Goal: Transaction & Acquisition: Subscribe to service/newsletter

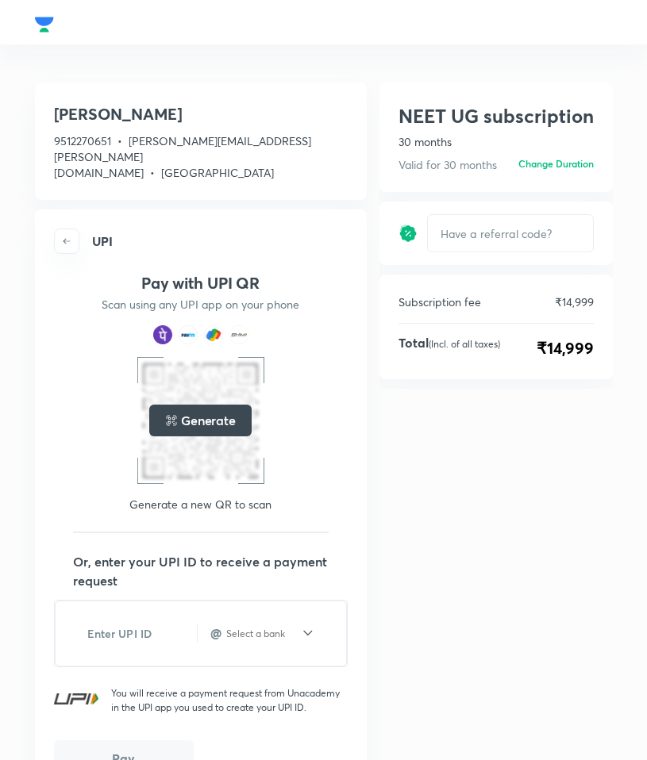
click at [60, 236] on span "button" at bounding box center [67, 241] width 24 height 10
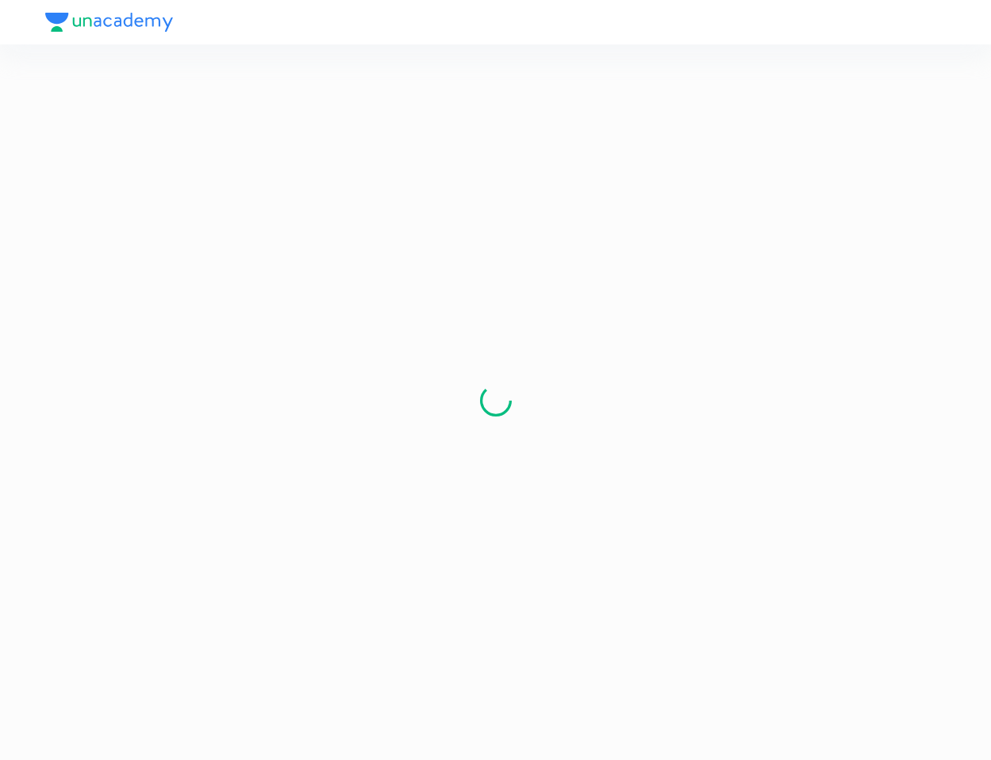
click at [589, 281] on section at bounding box center [495, 400] width 901 height 649
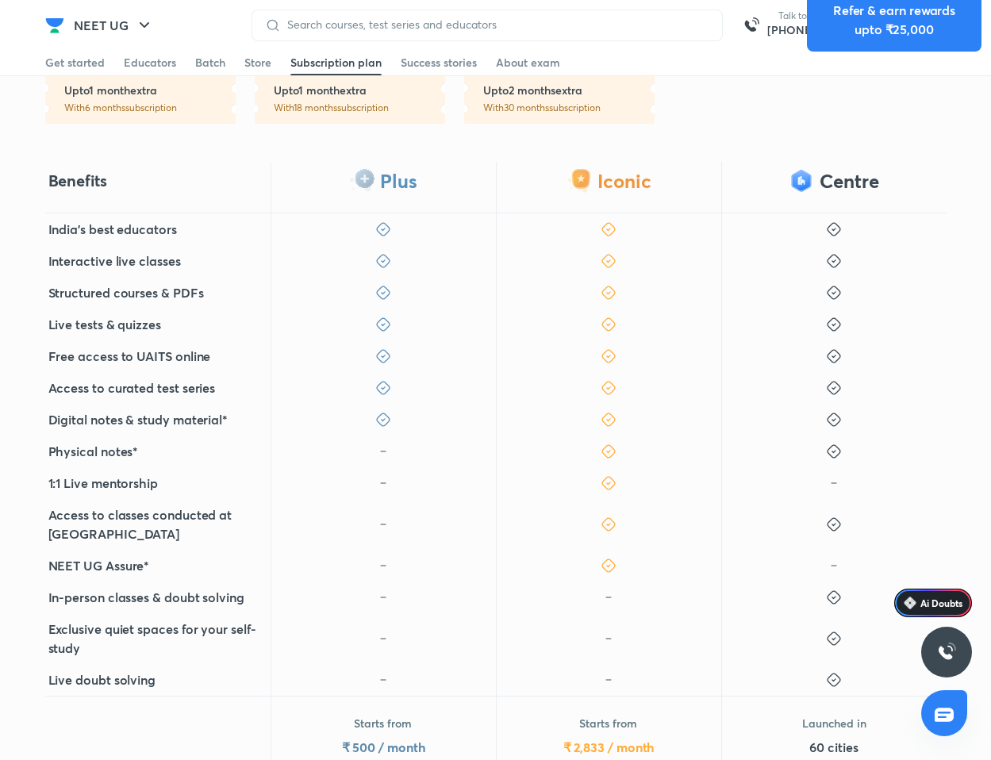
scroll to position [378, 0]
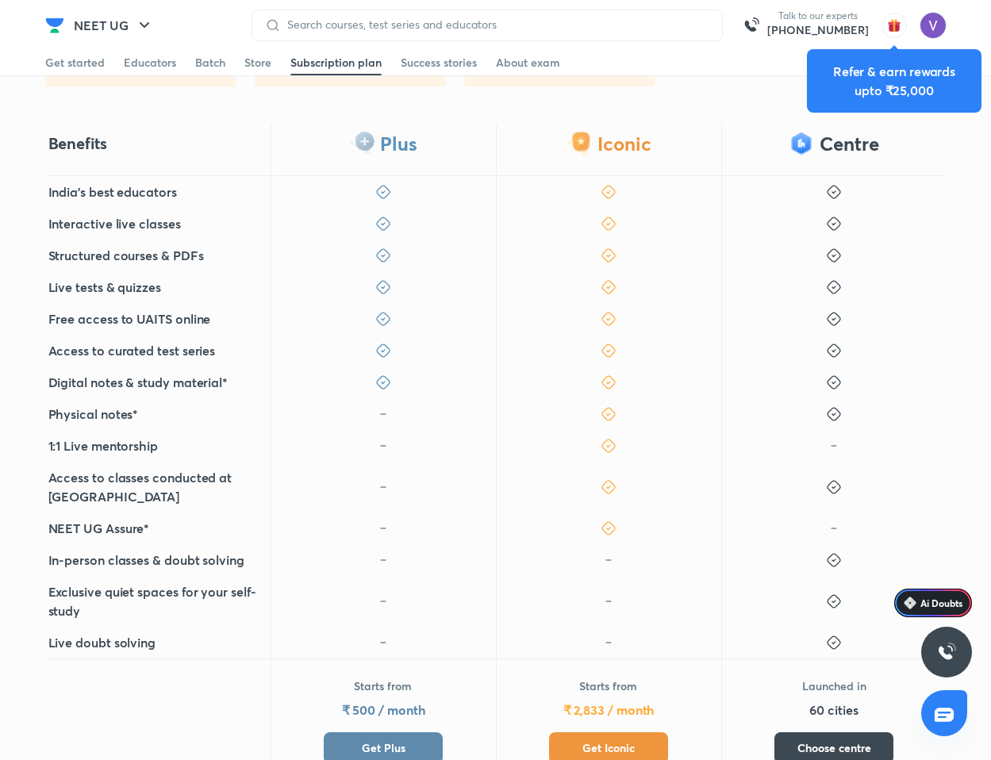
click at [626, 740] on span "Get Iconic" at bounding box center [608, 748] width 52 height 16
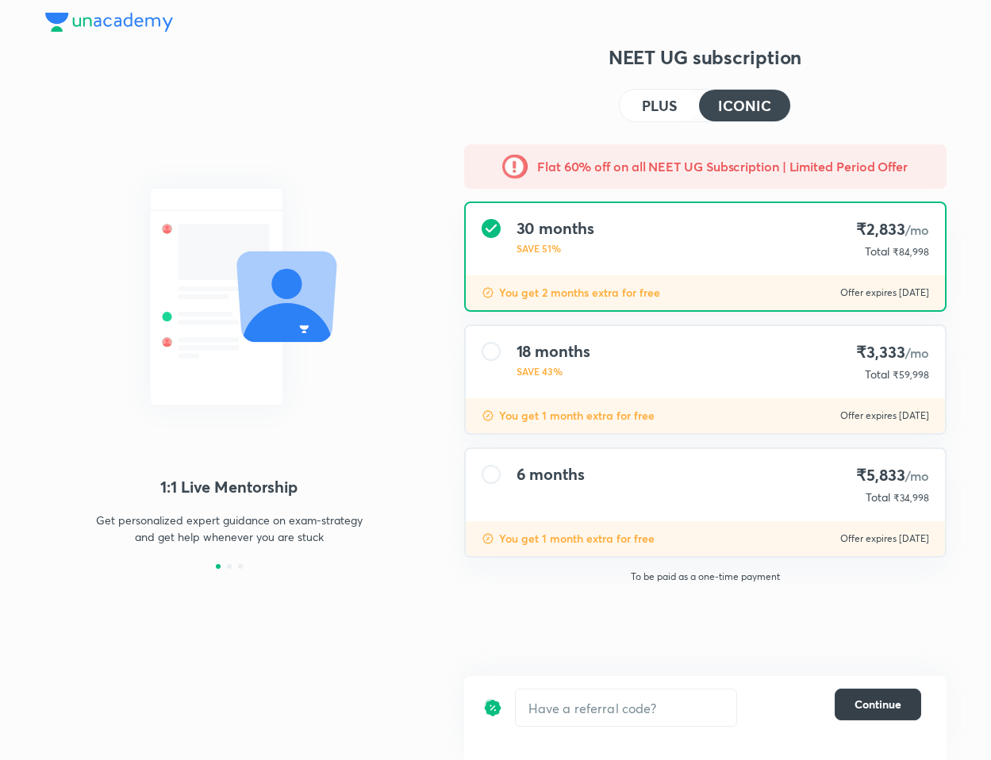
click at [646, 700] on span "Continue" at bounding box center [877, 705] width 47 height 16
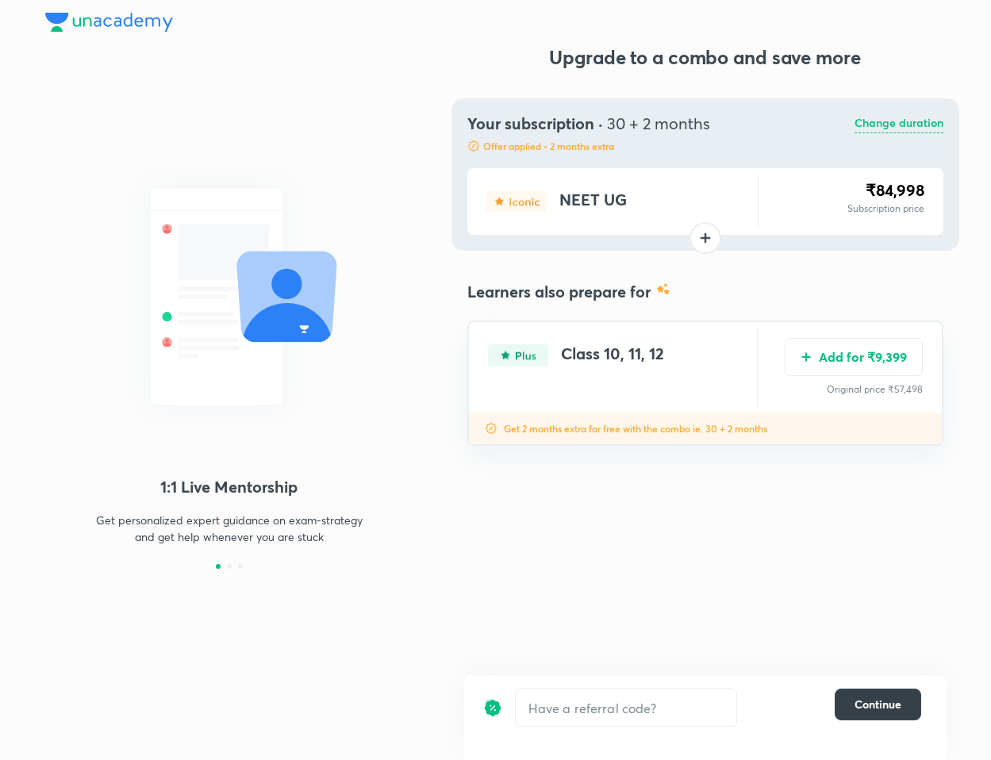
click at [646, 717] on button "Continue" at bounding box center [878, 705] width 86 height 32
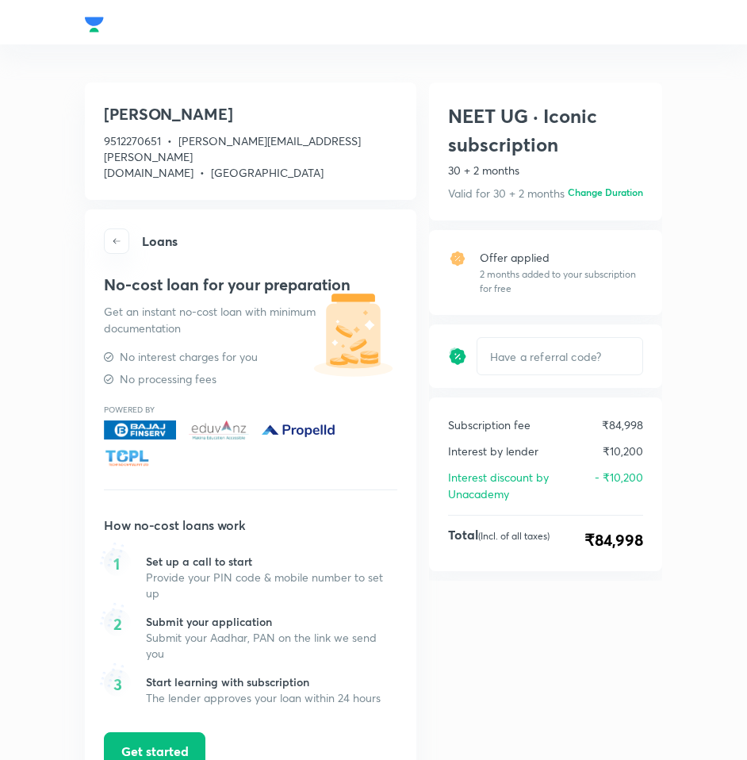
click at [115, 236] on icon "button" at bounding box center [117, 241] width 10 height 10
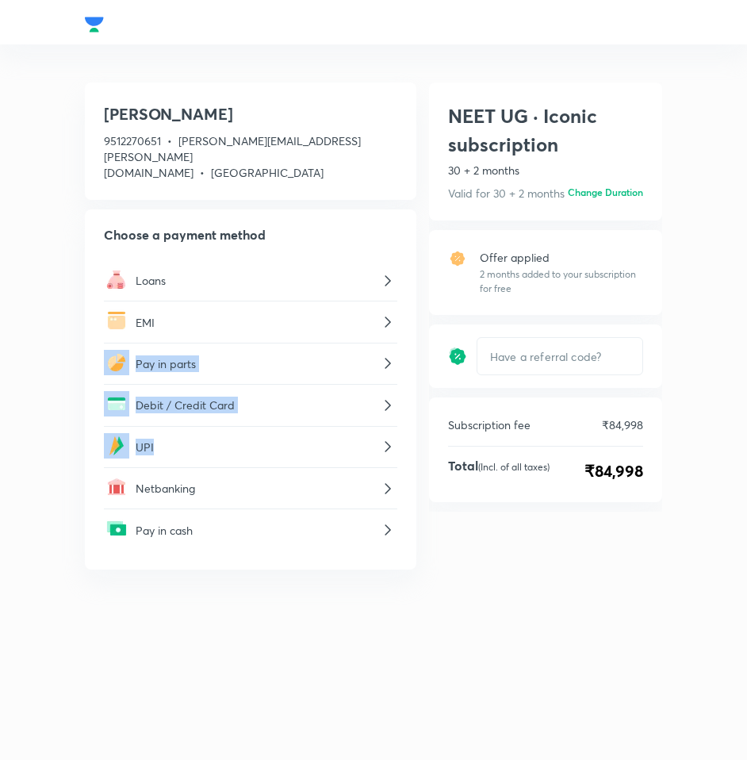
drag, startPoint x: 237, startPoint y: 300, endPoint x: 261, endPoint y: 426, distance: 128.4
click at [261, 426] on div "Loans EMI Pay in parts Debit / Credit Card UPI Netbanking Pay in cash" at bounding box center [251, 405] width 294 height 290
click at [238, 681] on div "[PERSON_NAME] 9512270651 • [PERSON_NAME][EMAIL_ADDRESS][PERSON_NAME][DOMAIN_NAM…" at bounding box center [373, 418] width 609 height 684
click at [375, 439] on p "UPI" at bounding box center [257, 447] width 243 height 17
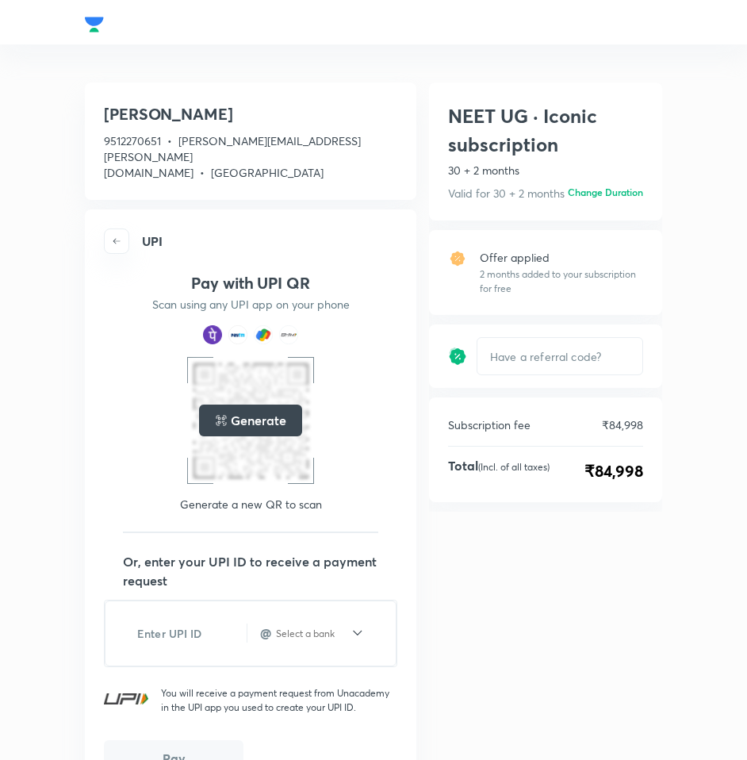
scroll to position [125, 0]
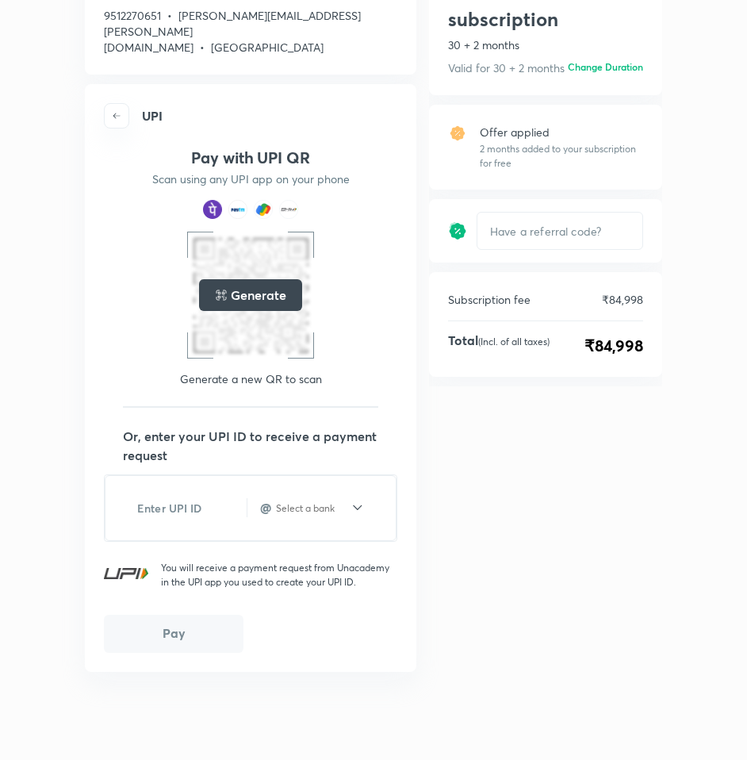
click at [114, 111] on icon "button" at bounding box center [117, 116] width 10 height 10
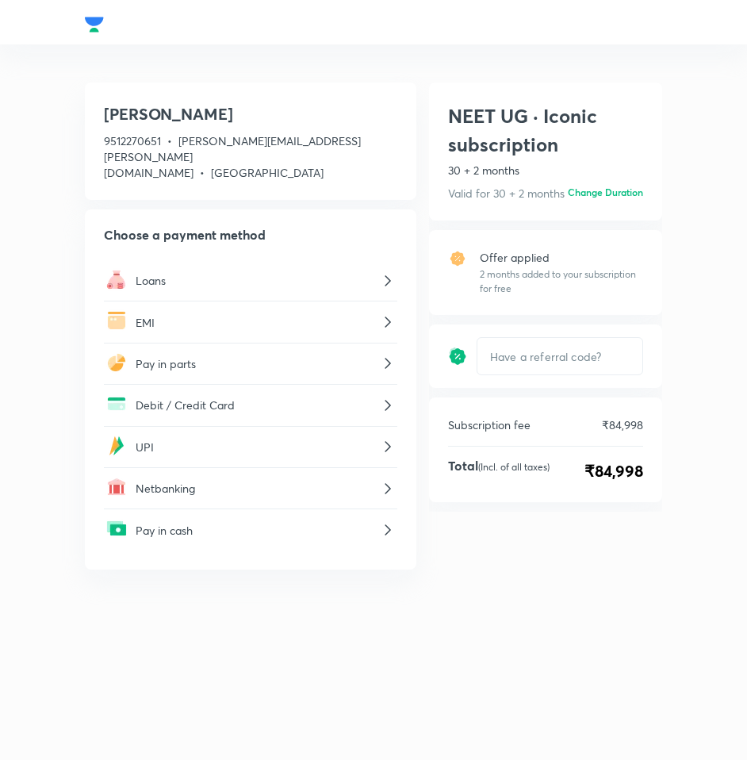
scroll to position [0, 0]
click at [292, 314] on p "EMI" at bounding box center [257, 322] width 243 height 17
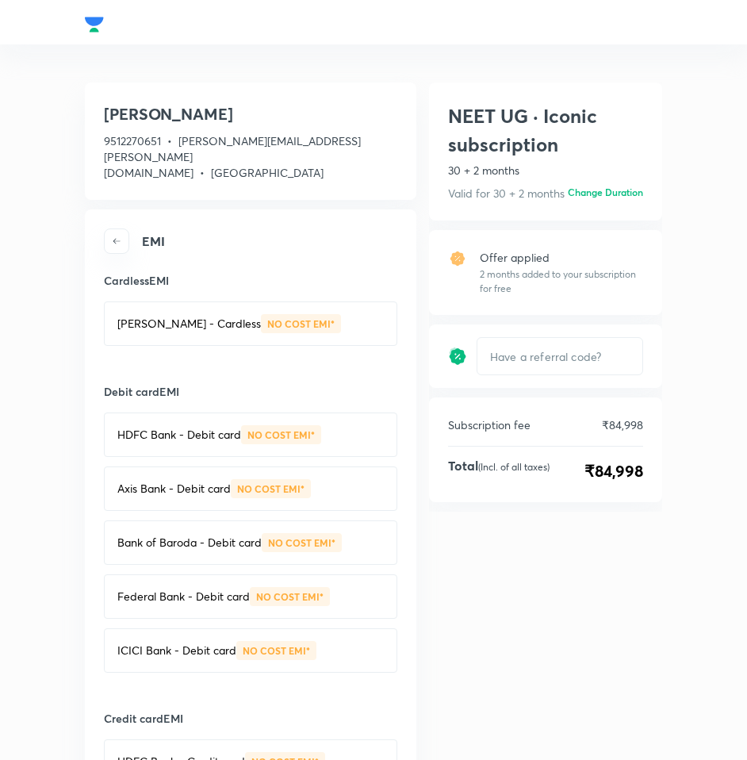
click at [144, 316] on p "Bajaj Finserv - Cardless" at bounding box center [189, 324] width 144 height 16
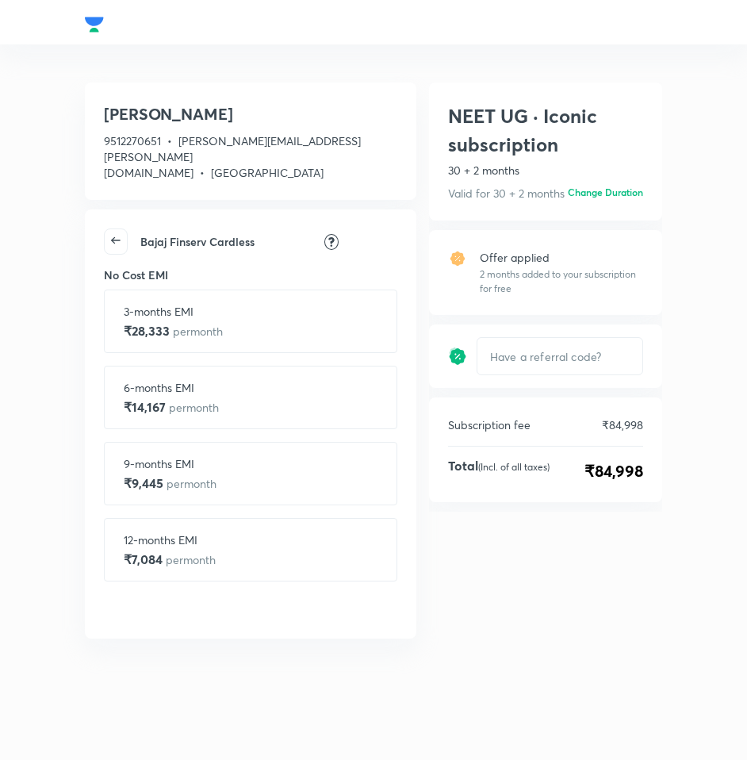
click at [110, 229] on icon at bounding box center [116, 240] width 22 height 22
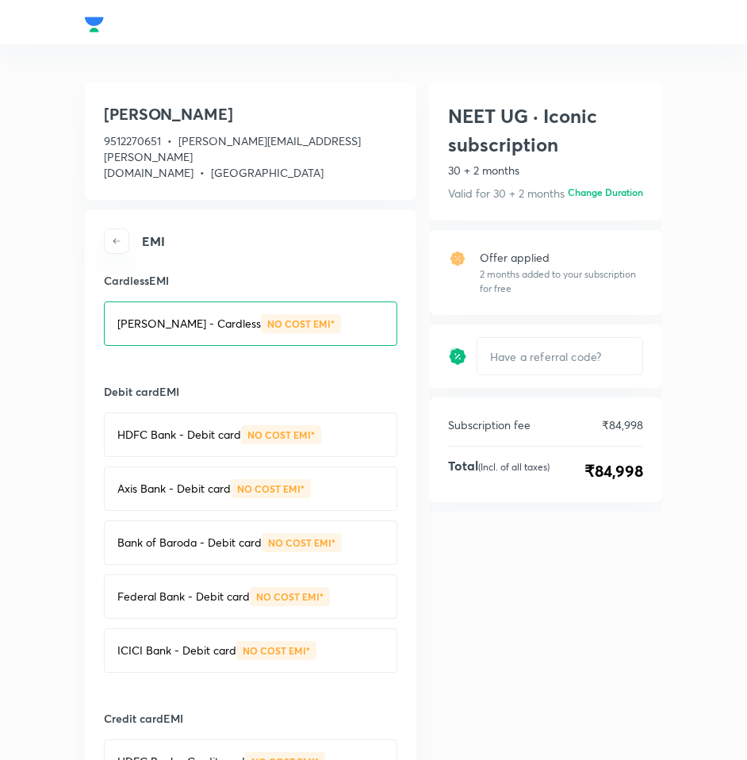
click at [110, 236] on span "button" at bounding box center [117, 241] width 24 height 10
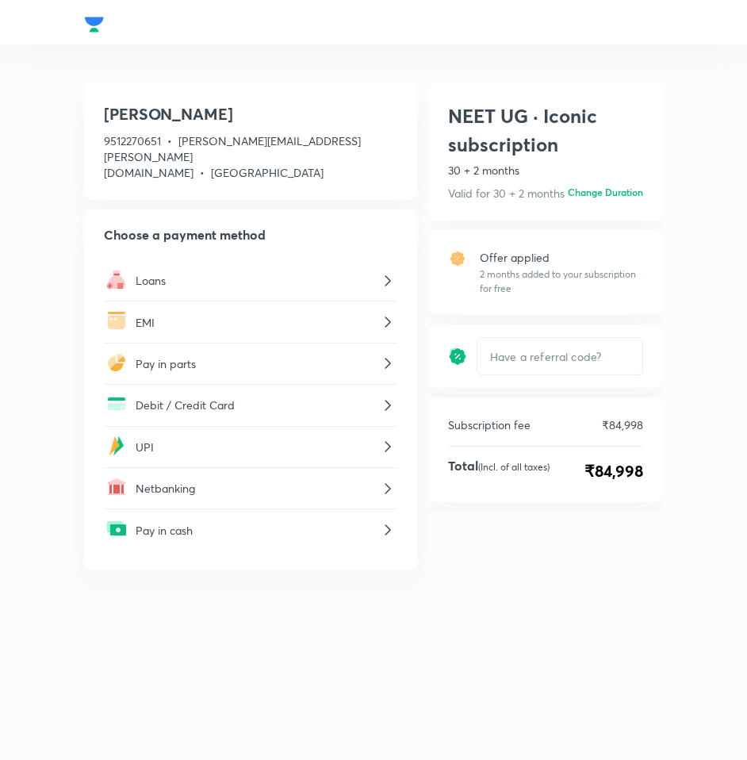
click at [230, 314] on p "EMI" at bounding box center [257, 322] width 243 height 17
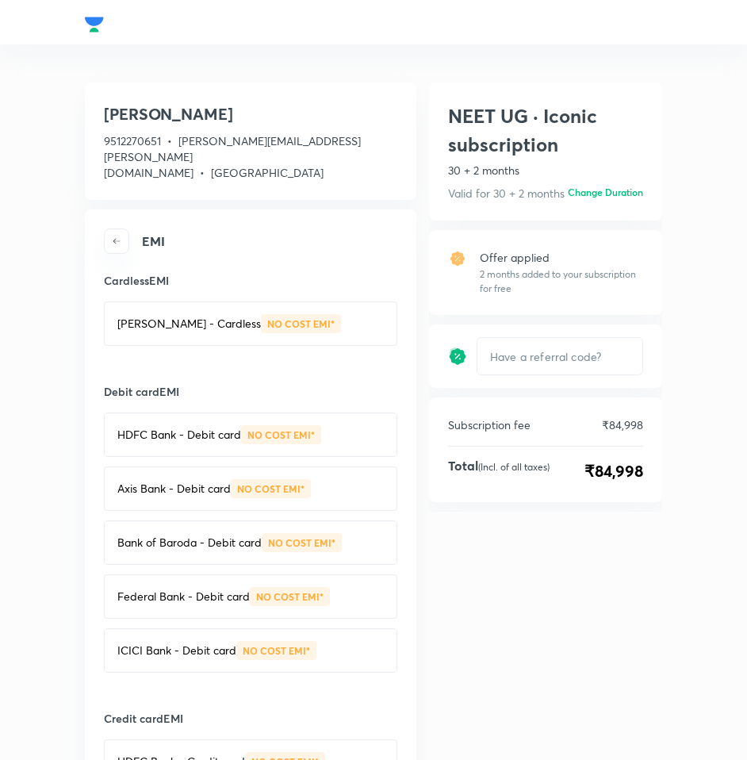
click at [213, 323] on div "Bajaj Finserv - Cardless NO COST EMI*" at bounding box center [251, 323] width 294 height 44
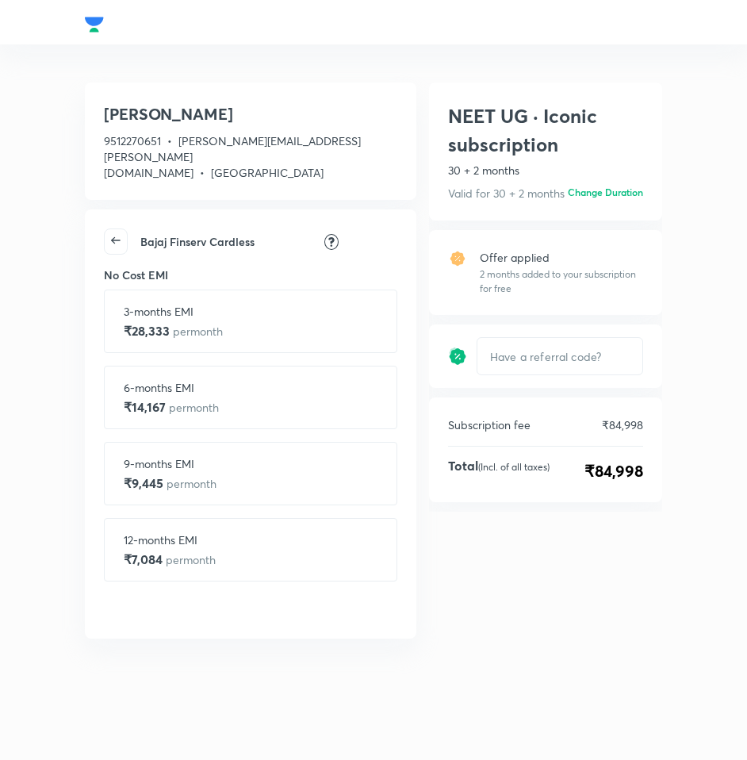
click at [306, 304] on div "3-months EMI ₹28,333 per month" at bounding box center [251, 321] width 254 height 36
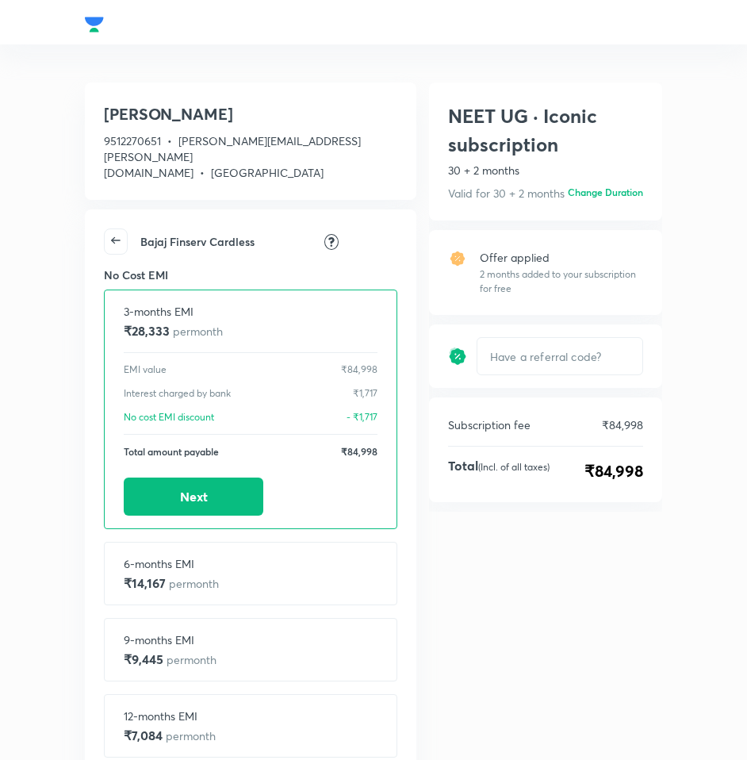
click at [279, 303] on div "3-months EMI ₹28,333 per month" at bounding box center [251, 321] width 254 height 36
click at [113, 229] on icon at bounding box center [116, 240] width 22 height 22
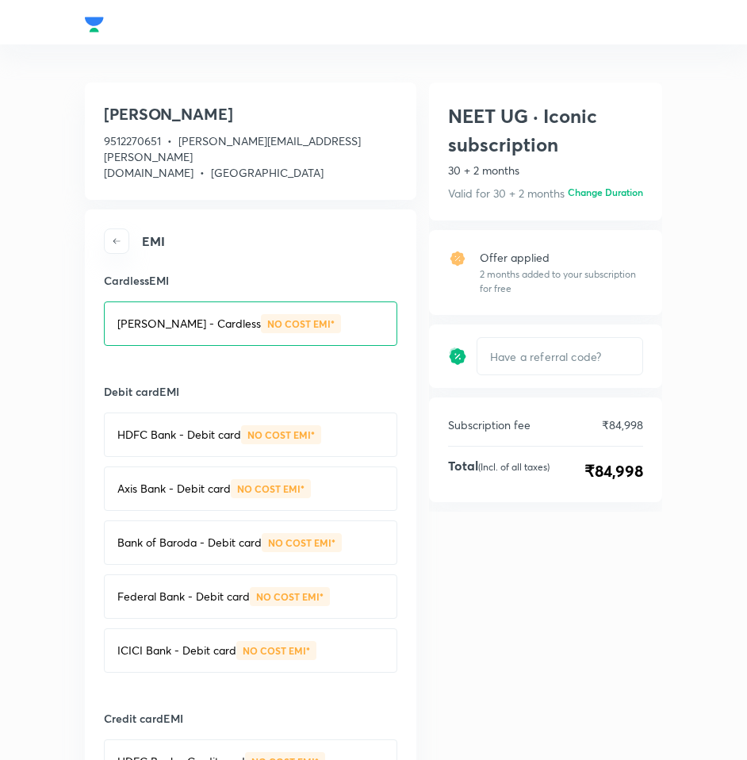
click at [128, 236] on span "button" at bounding box center [117, 241] width 24 height 10
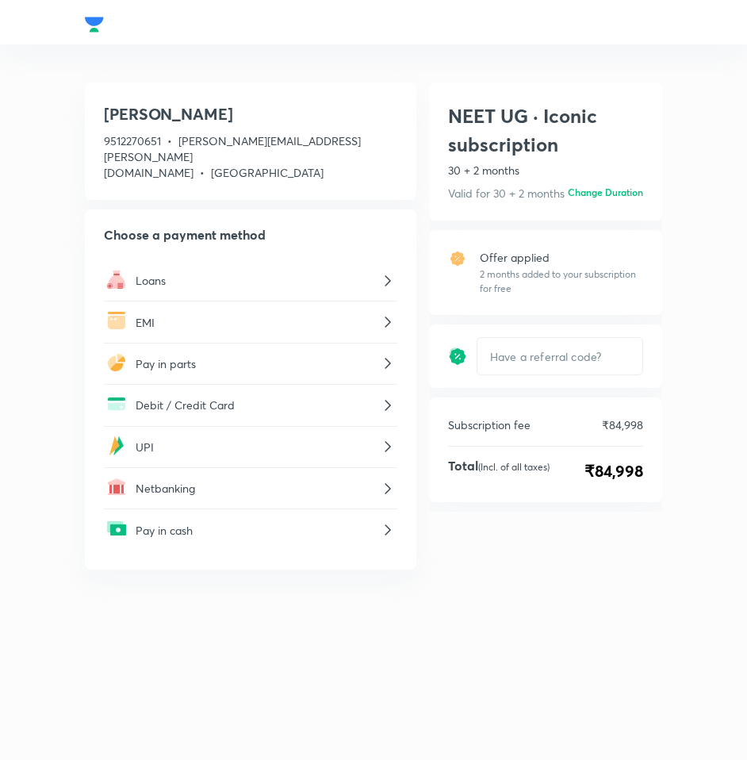
click at [182, 480] on p "Netbanking" at bounding box center [257, 488] width 243 height 17
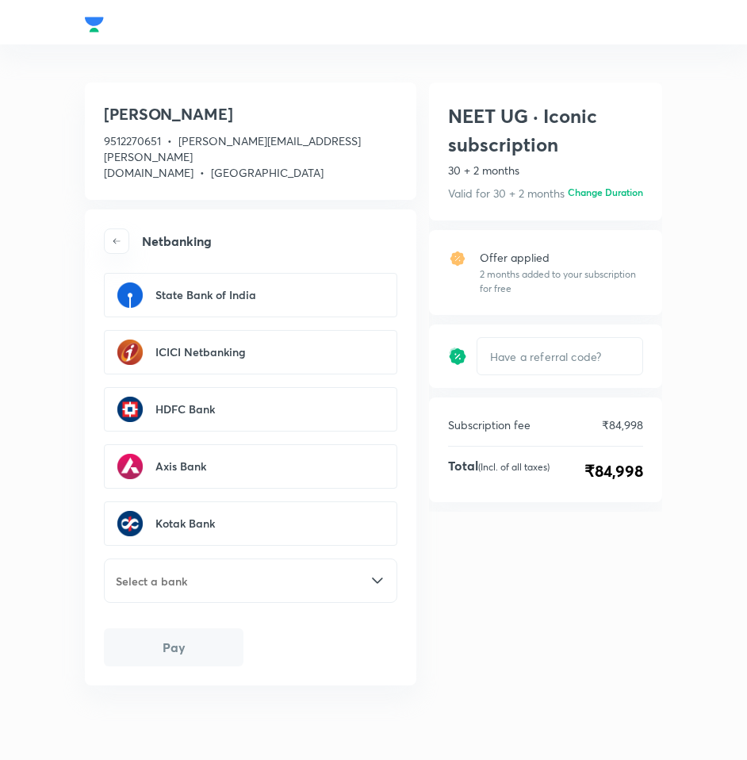
click at [228, 573] on input "text" at bounding box center [182, 581] width 136 height 17
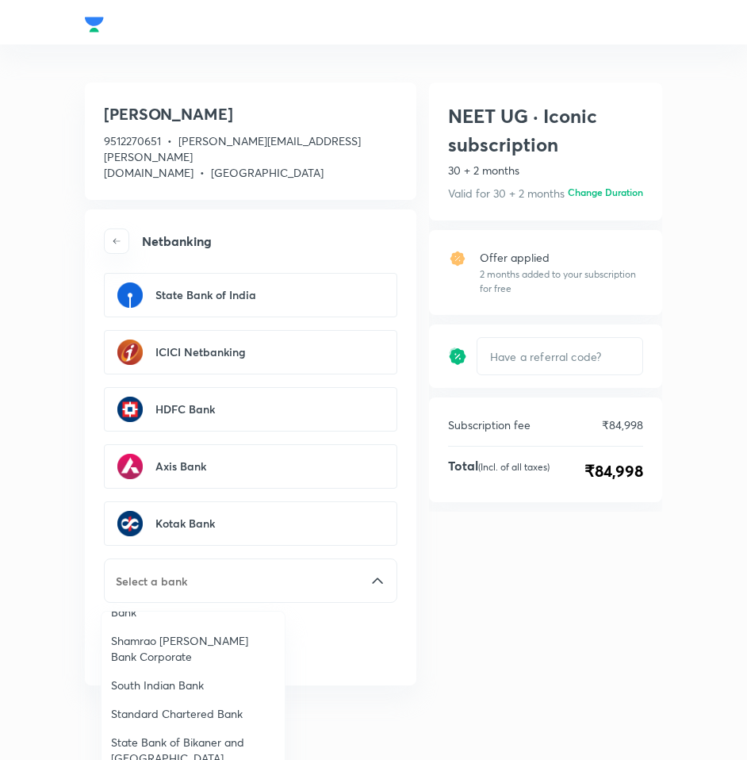
scroll to position [2110, 0]
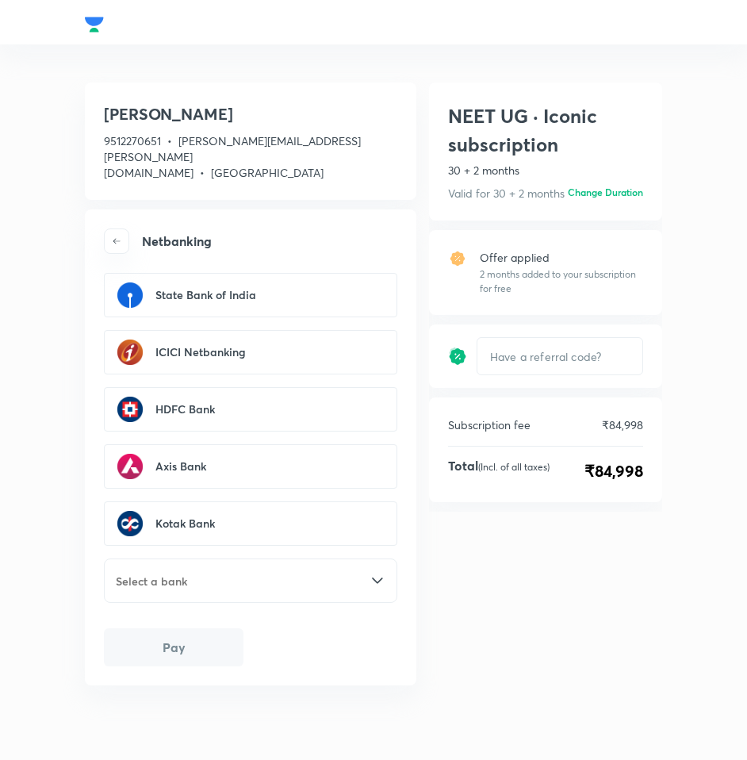
click at [339, 640] on form "State Bank of India ICICI Netbanking HDFC Bank Axis Bank Kotak Bank State Bank …" at bounding box center [251, 469] width 294 height 393
click at [110, 232] on button "button" at bounding box center [116, 240] width 25 height 25
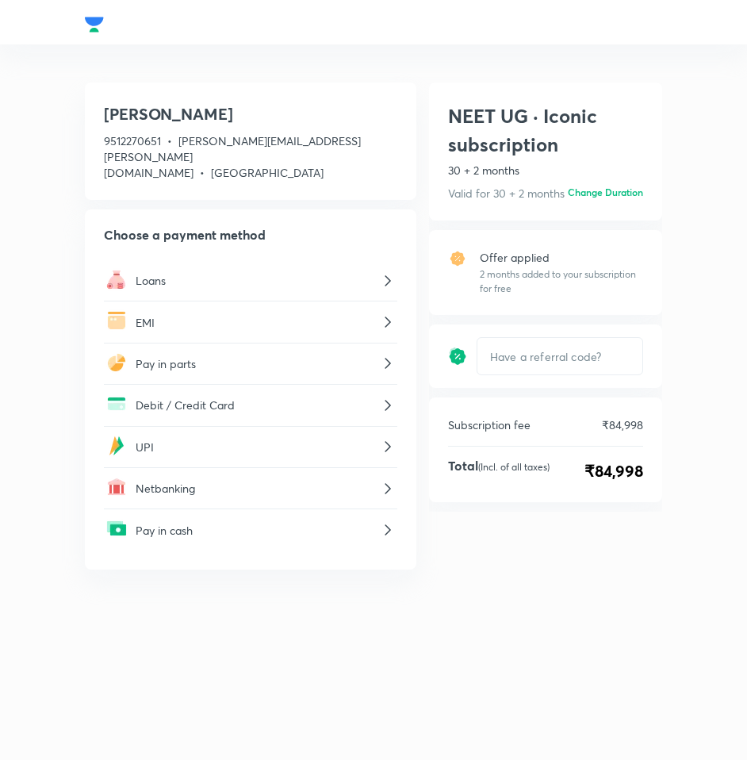
click at [262, 480] on p "Netbanking" at bounding box center [257, 488] width 243 height 17
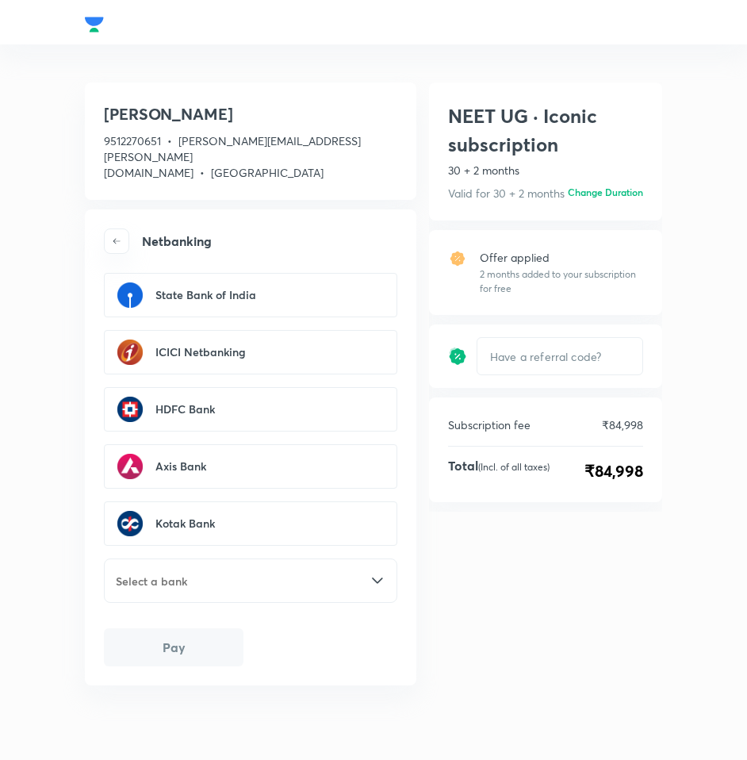
click at [177, 574] on div at bounding box center [250, 580] width 273 height 19
click at [255, 571] on div at bounding box center [250, 580] width 273 height 19
click at [266, 571] on div at bounding box center [250, 580] width 273 height 19
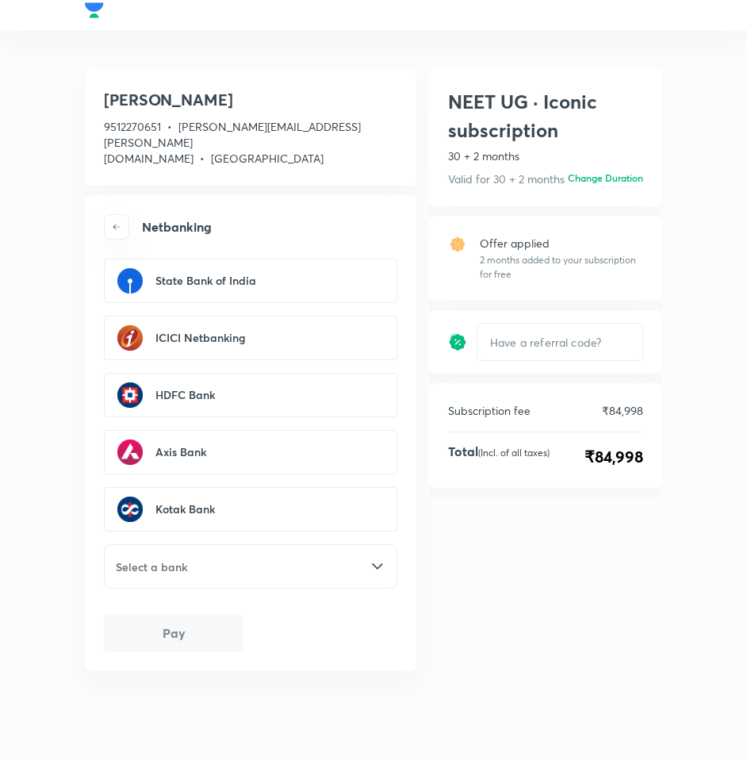
click at [324, 544] on div "State Bank of India ICICI Netbanking Temporarily unavailable HDFC Bank Axis Ban…" at bounding box center [251, 566] width 294 height 44
click at [351, 544] on div "State Bank of India ICICI Netbanking Temporarily unavailable HDFC Bank Axis Ban…" at bounding box center [251, 566] width 294 height 44
click at [373, 563] on icon at bounding box center [377, 566] width 10 height 6
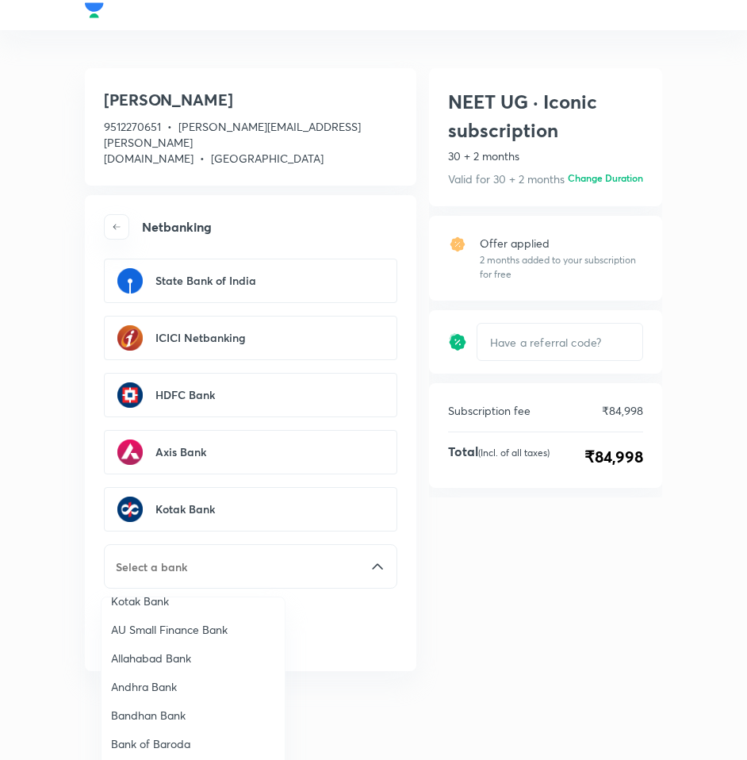
click at [205, 651] on p "Allahabad Bank" at bounding box center [193, 659] width 164 height 16
type input "Allahabad Bank"
